Goal: Task Accomplishment & Management: Manage account settings

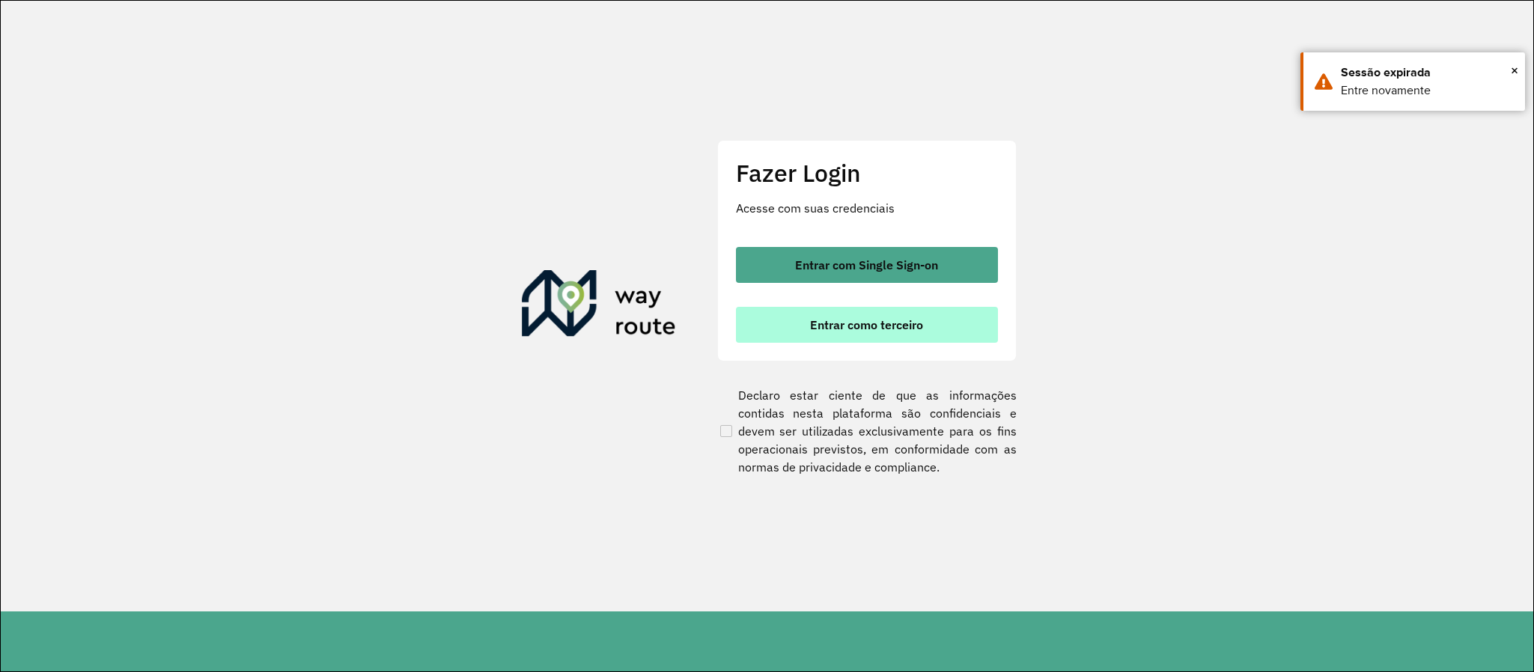
click at [790, 323] on button "Entrar como terceiro" at bounding box center [867, 325] width 262 height 36
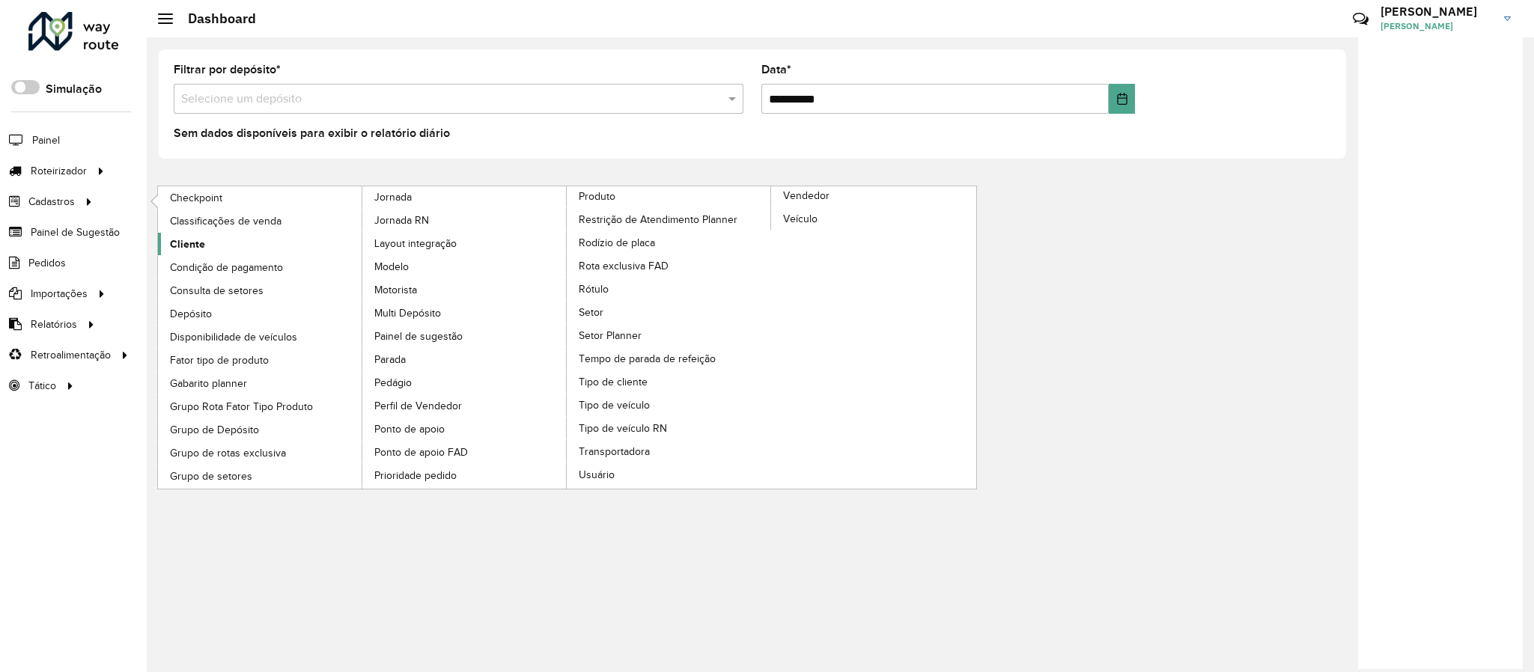
click at [180, 249] on span "Cliente" at bounding box center [187, 245] width 35 height 16
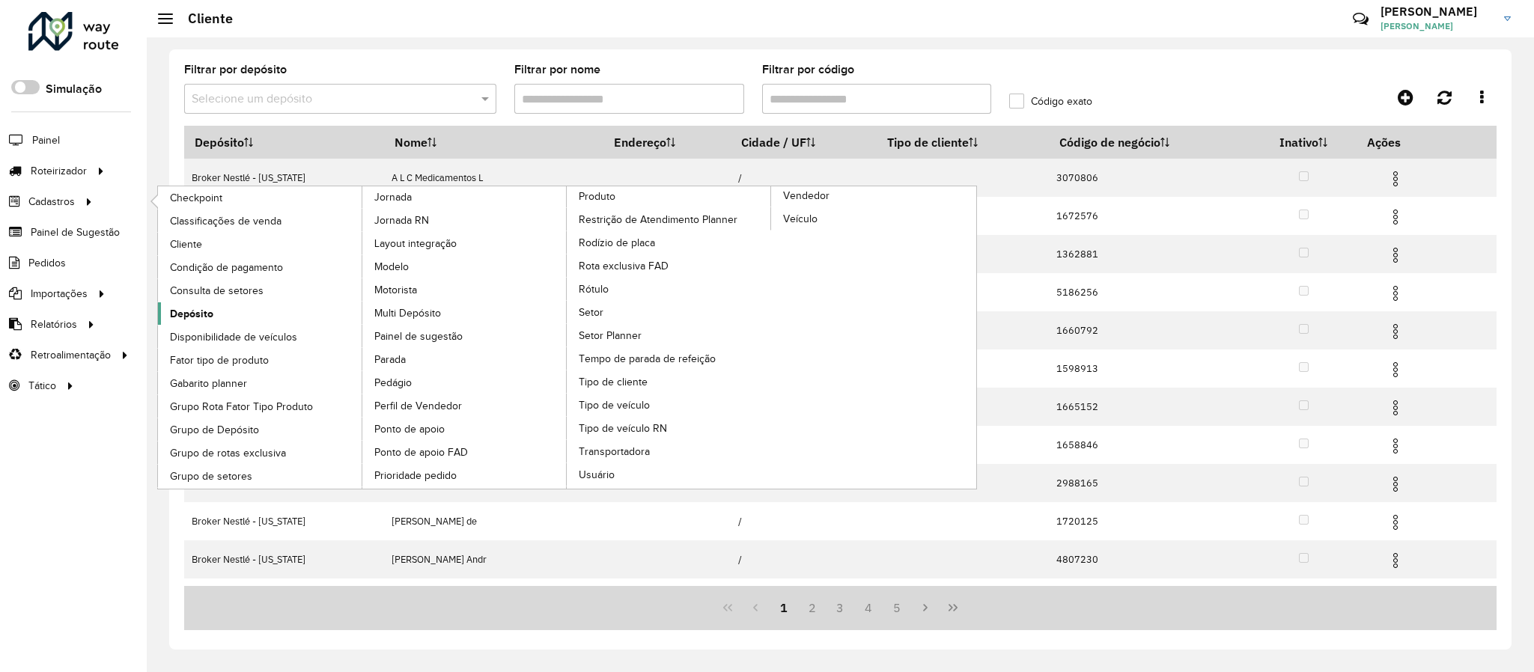
click at [191, 317] on span "Depósito" at bounding box center [191, 314] width 43 height 16
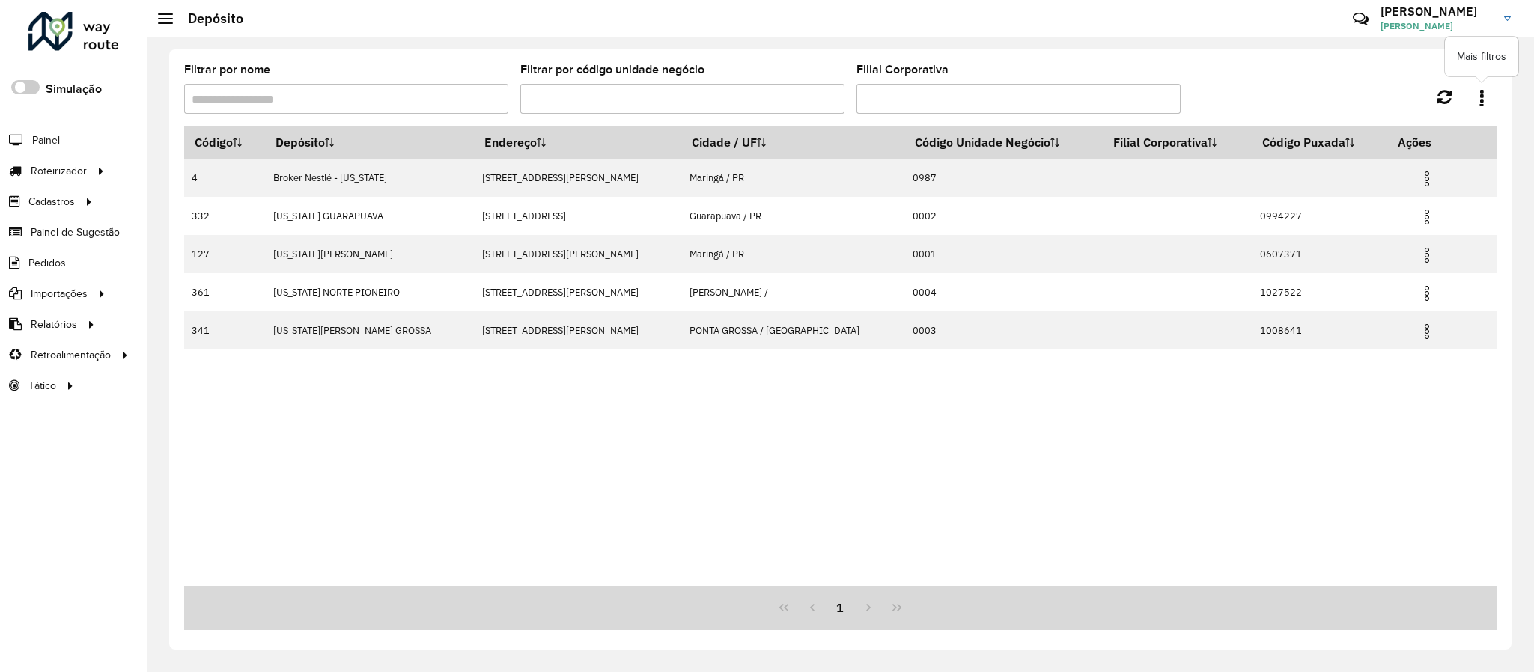
click at [1473, 92] on link at bounding box center [1481, 96] width 30 height 25
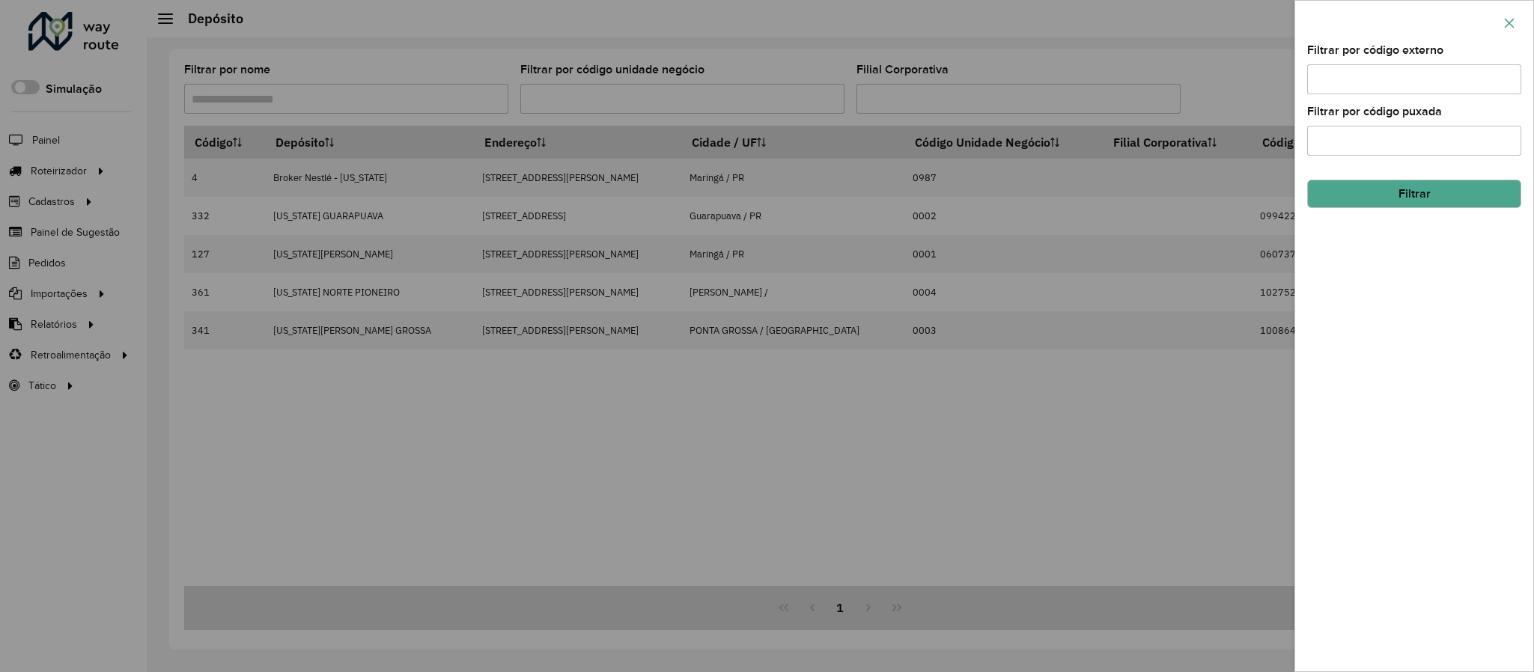
click at [1503, 23] on icon "button" at bounding box center [1509, 23] width 12 height 12
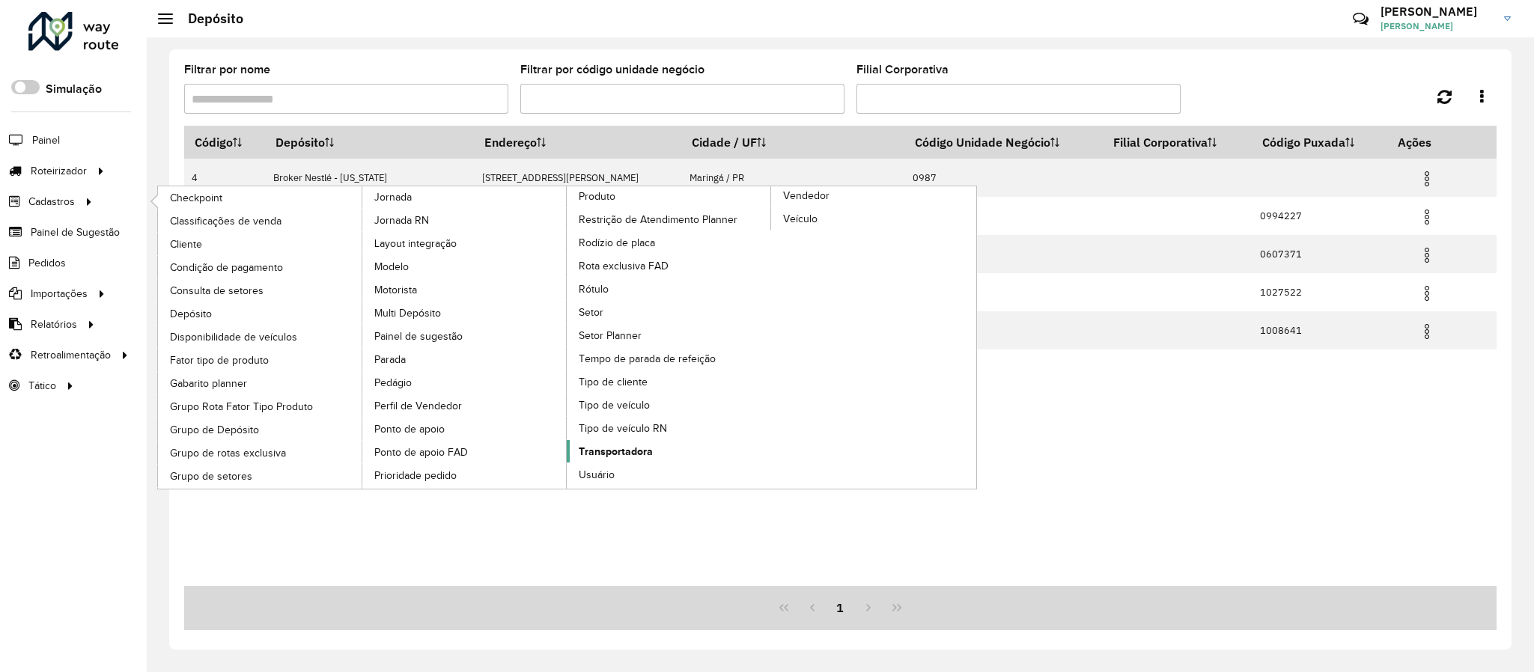
click at [659, 463] on link "Transportadora" at bounding box center [669, 451] width 205 height 22
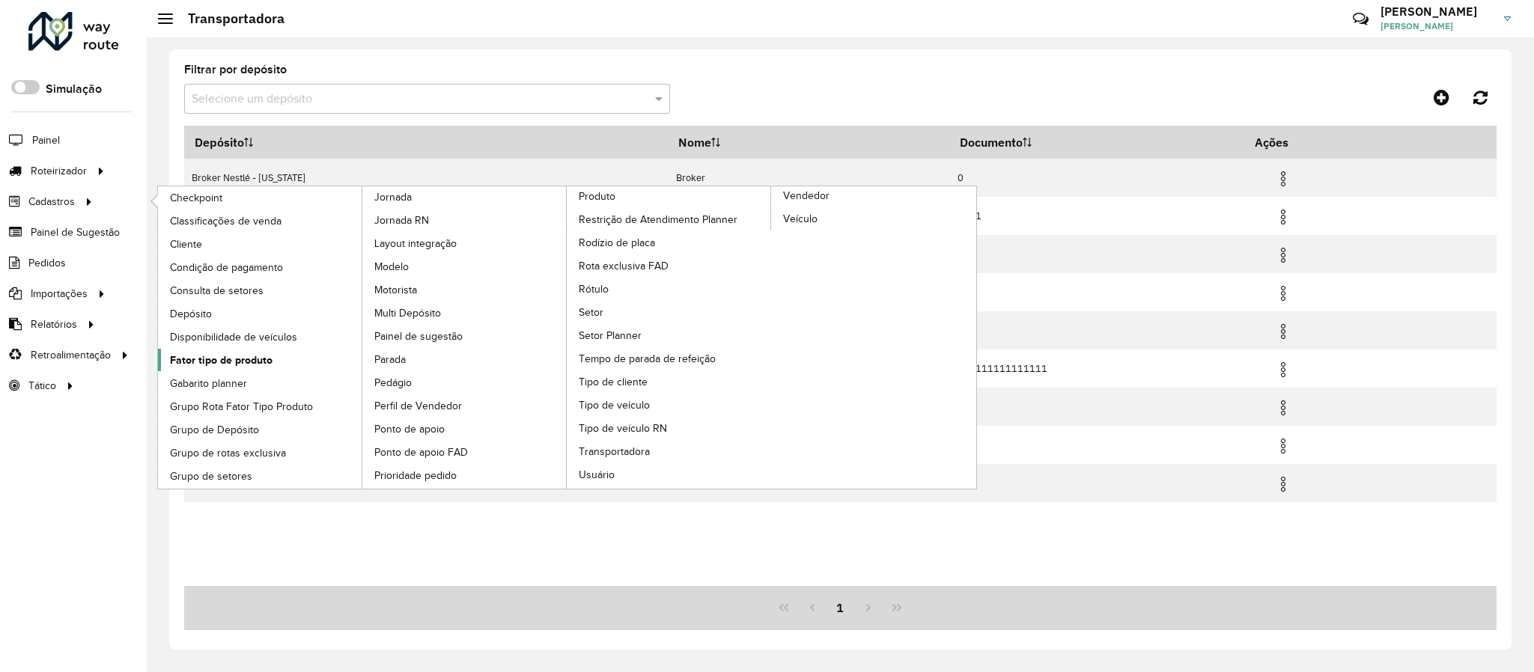
click at [222, 368] on span "Fator tipo de produto" at bounding box center [221, 361] width 103 height 16
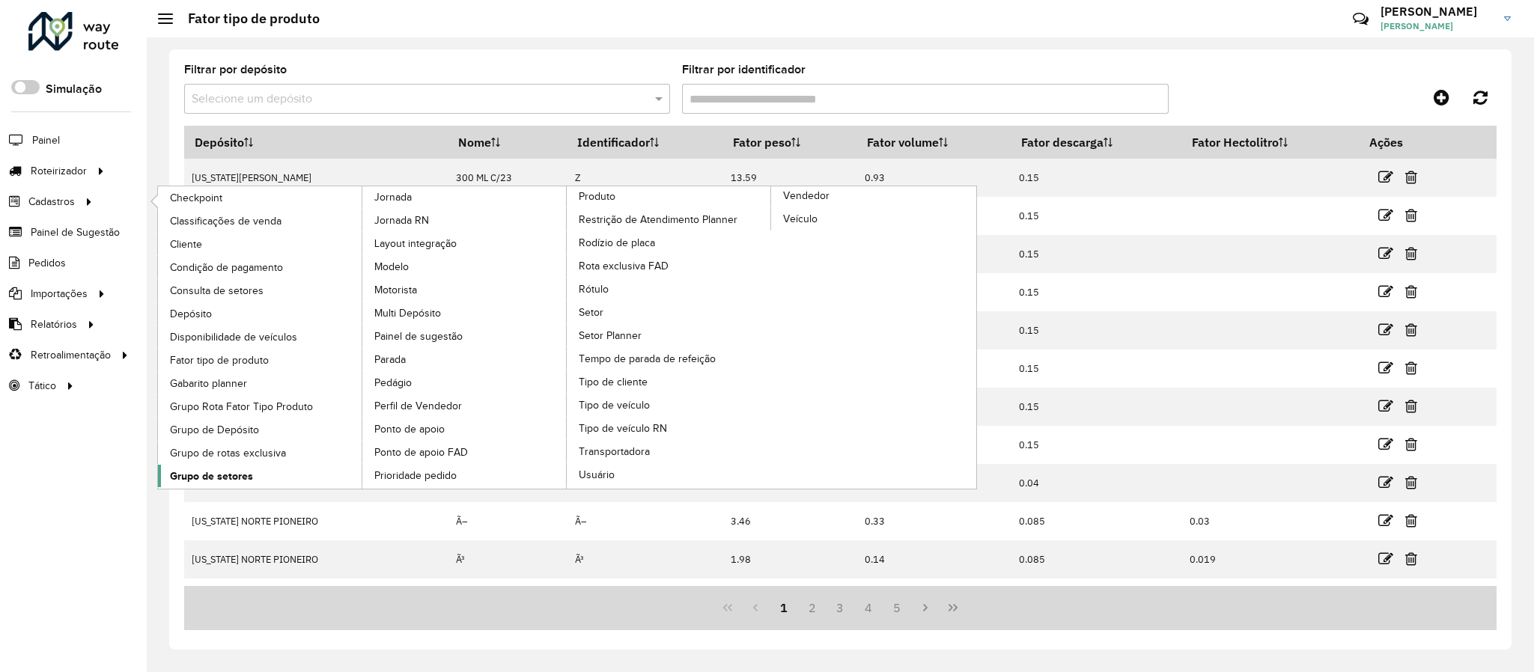
click at [216, 475] on span "Grupo de setores" at bounding box center [211, 477] width 83 height 16
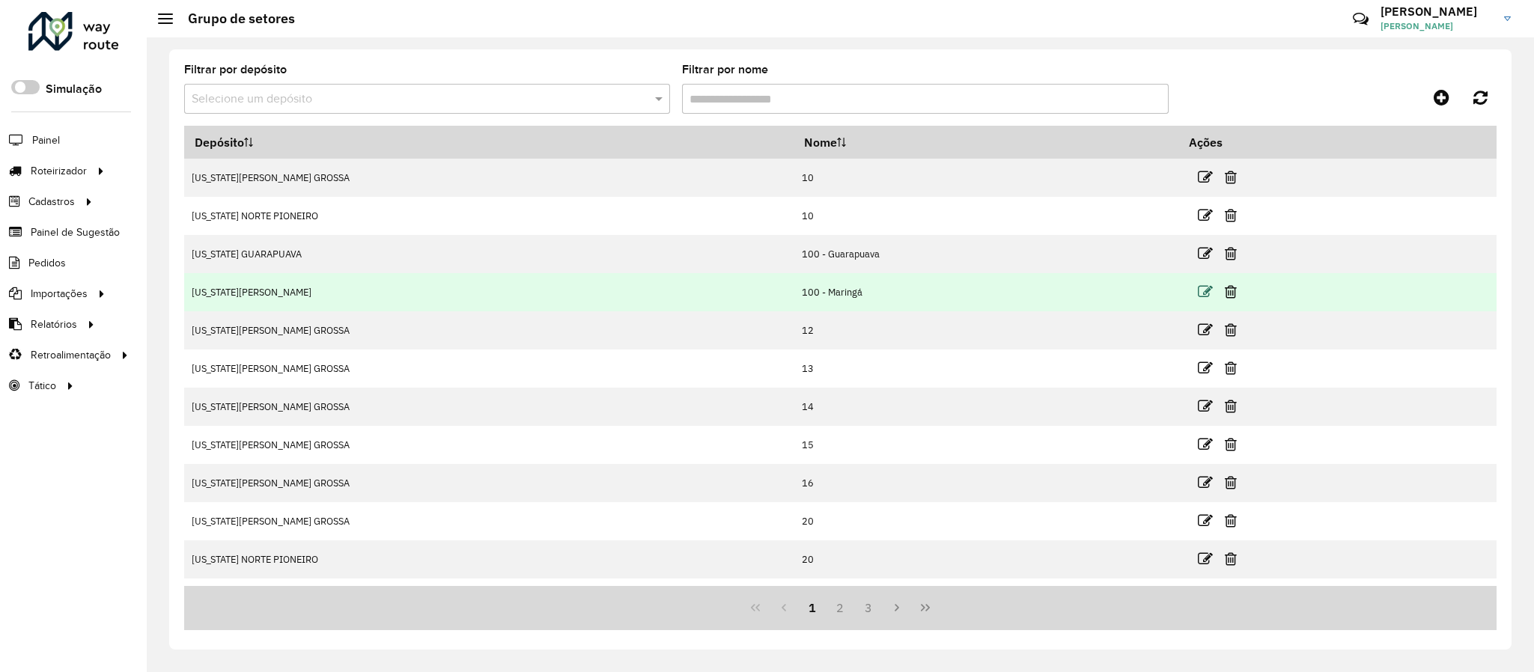
click at [1198, 288] on icon at bounding box center [1205, 291] width 15 height 15
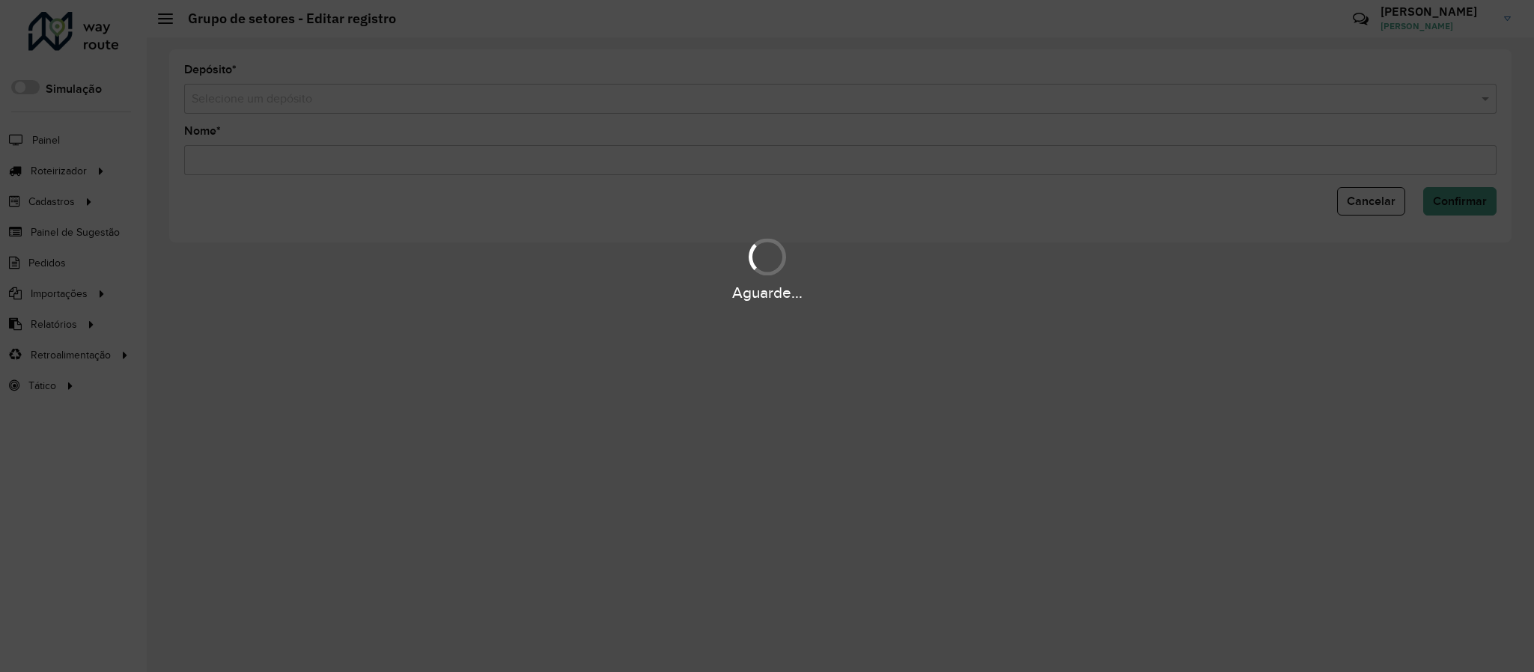
type input "**********"
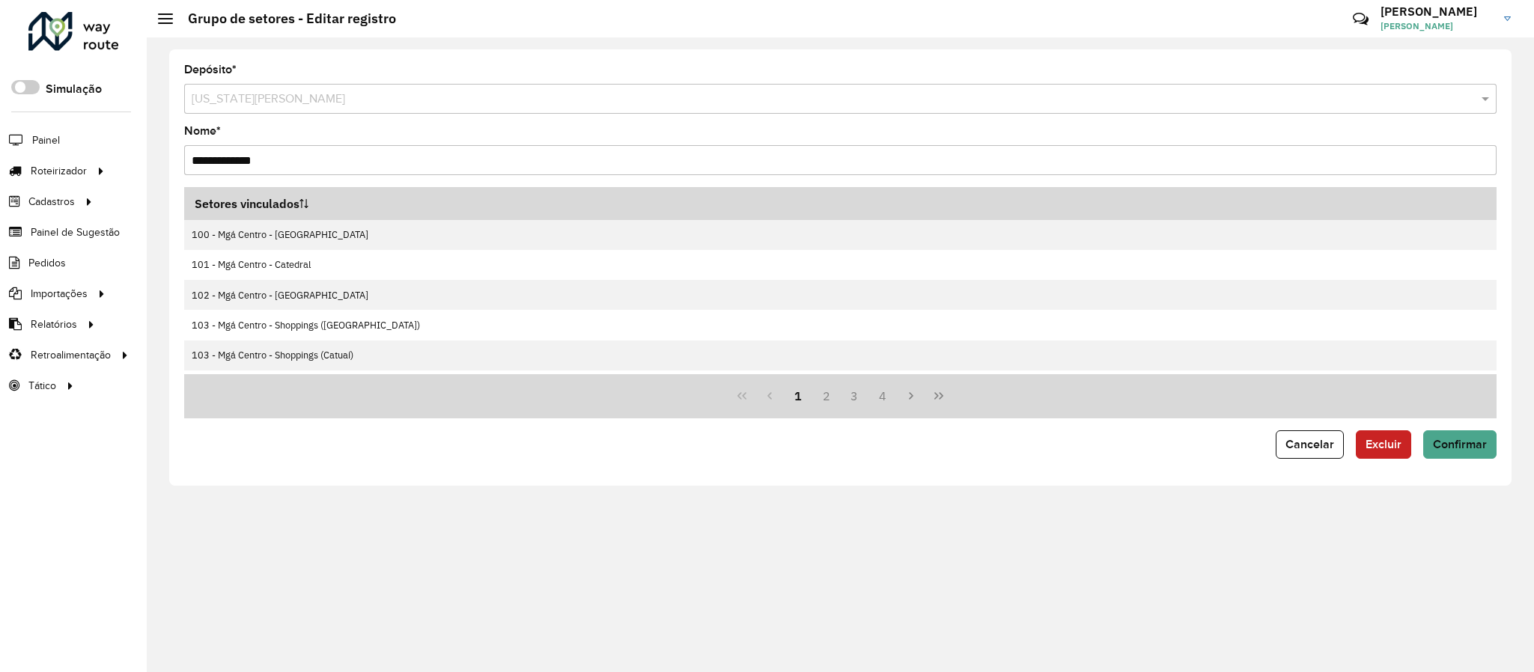
click at [915, 635] on div "**********" at bounding box center [840, 354] width 1387 height 635
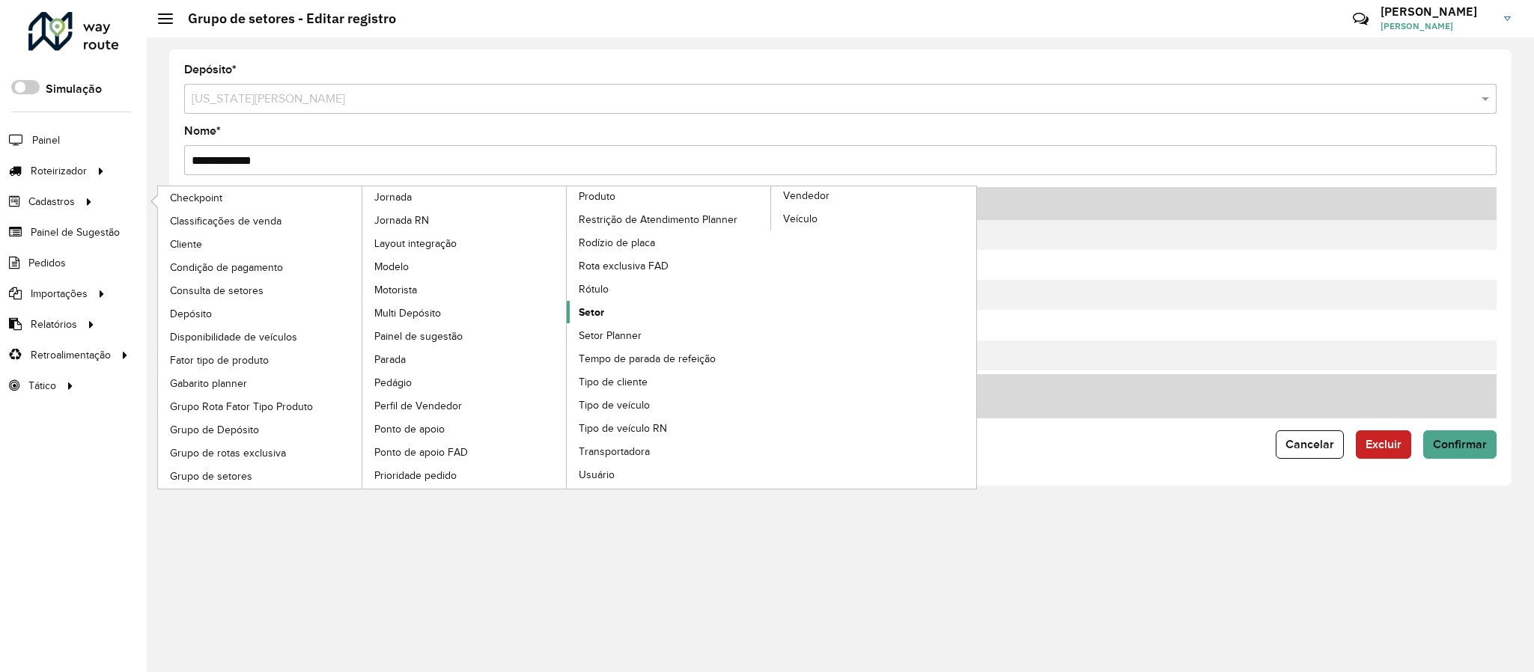
click at [597, 320] on span "Setor" at bounding box center [591, 313] width 25 height 16
